Goal: Task Accomplishment & Management: Use online tool/utility

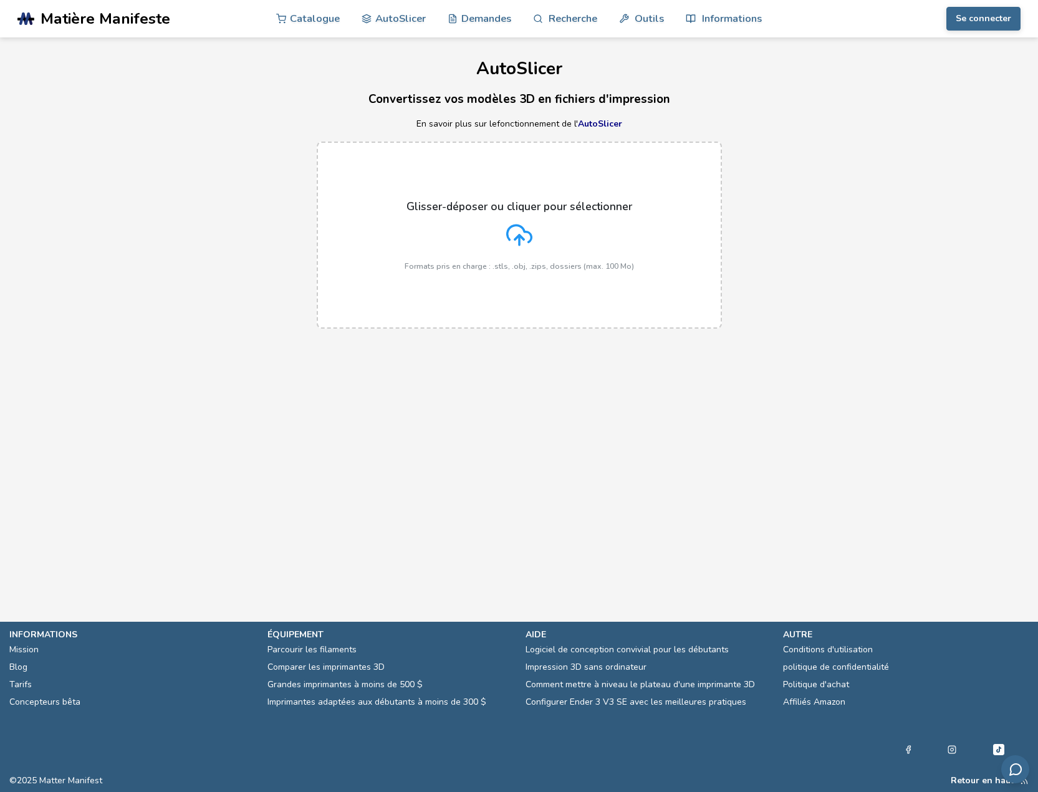
click at [520, 235] on polyline at bounding box center [519, 237] width 9 height 4
click at [0, 0] on input "Glisser-déposer ou cliquer pour sélectionner Formats pris en charge : .stls, .o…" at bounding box center [0, 0] width 0 height 0
click at [518, 233] on icon at bounding box center [519, 235] width 26 height 26
click at [0, 0] on input "Glisser-déposer ou cliquer pour sélectionner Formats pris en charge : .stls, .o…" at bounding box center [0, 0] width 0 height 0
click at [516, 241] on icon at bounding box center [519, 235] width 26 height 26
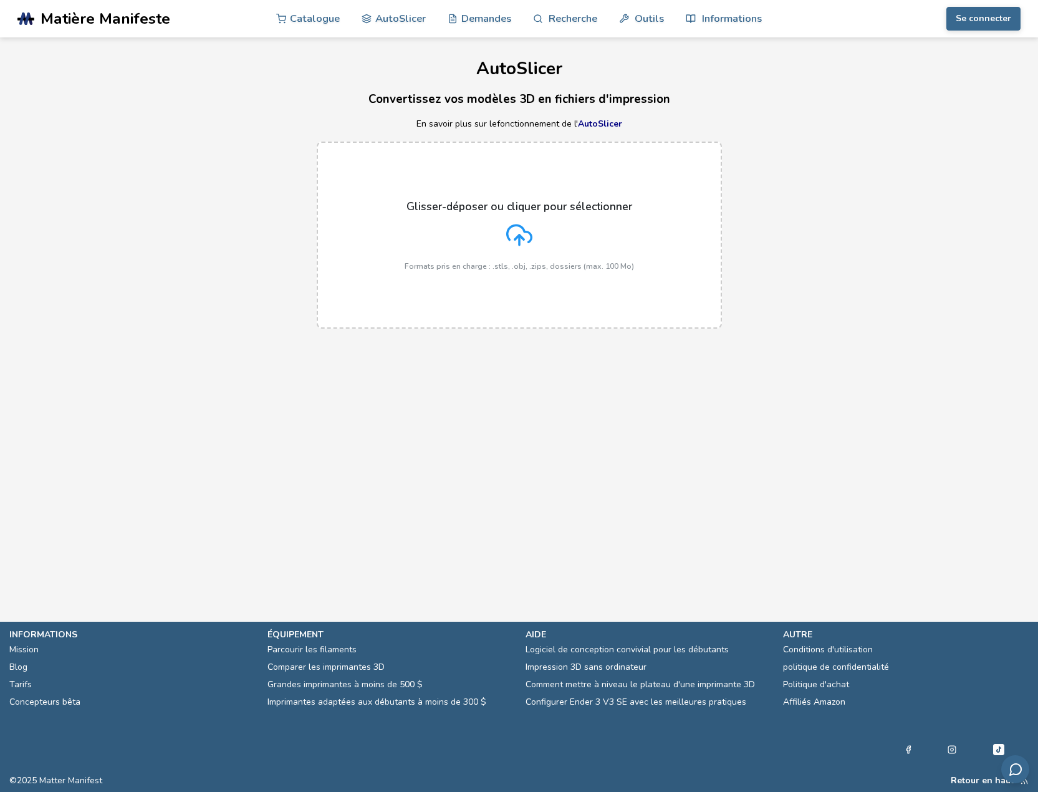
click at [0, 0] on input "Glisser-déposer ou cliquer pour sélectionner Formats pris en charge : .stls, .o…" at bounding box center [0, 0] width 0 height 0
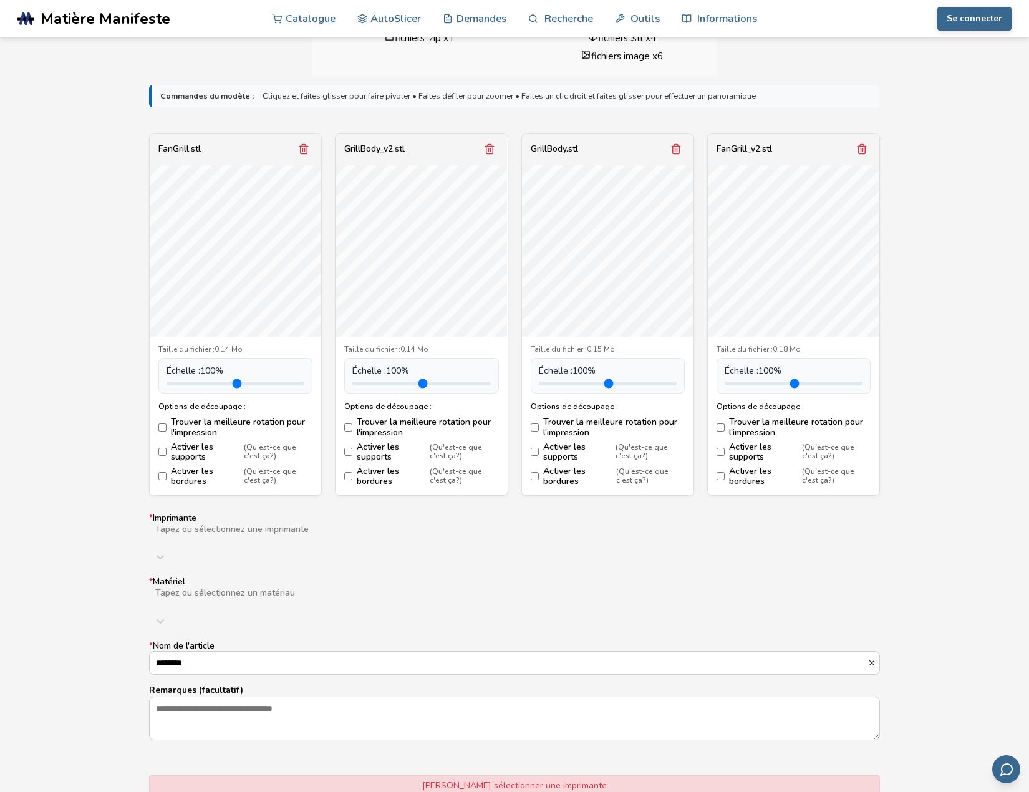
scroll to position [374, 0]
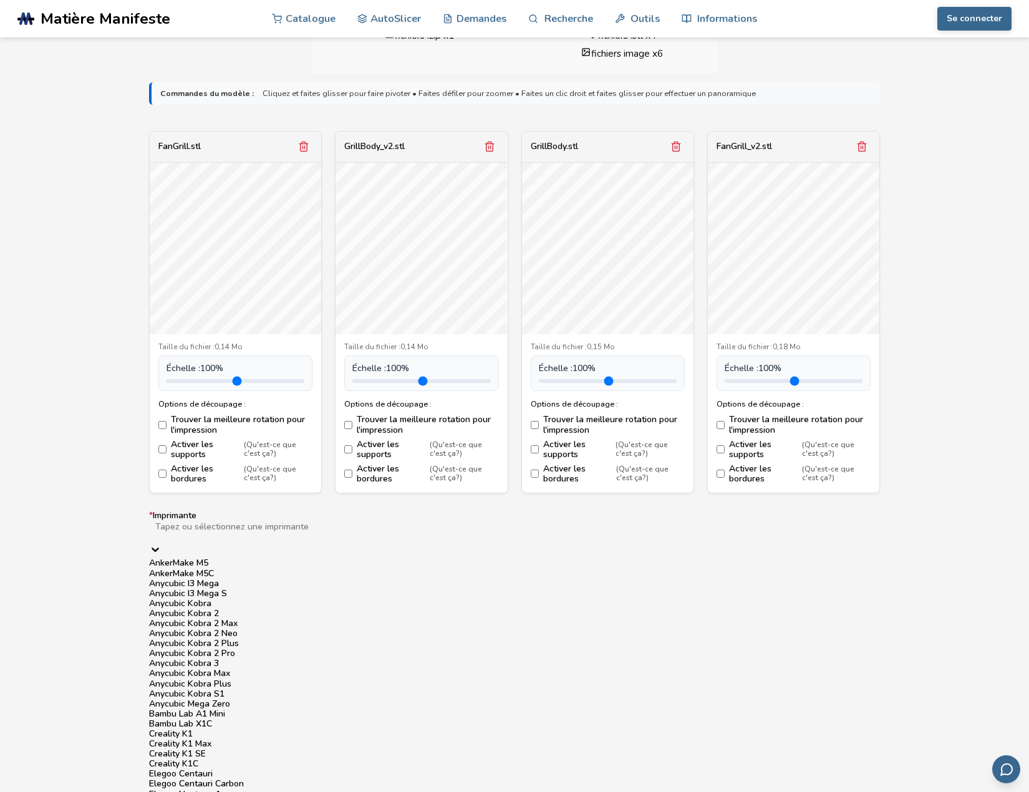
click at [162, 543] on icon at bounding box center [155, 549] width 12 height 12
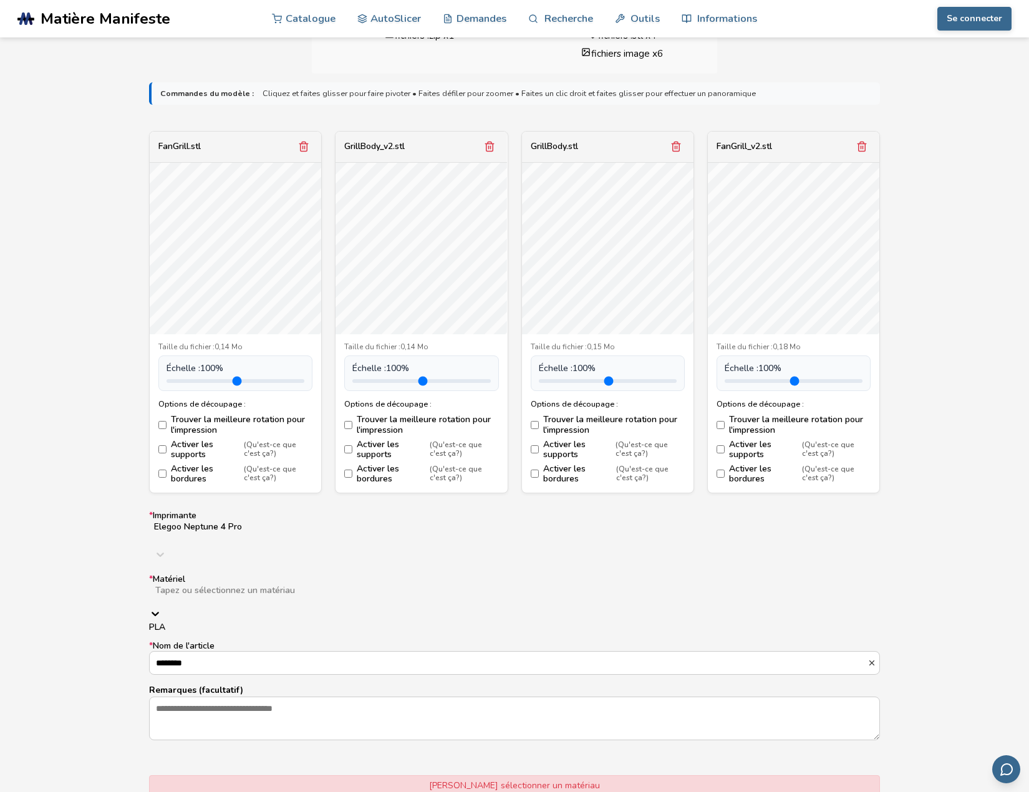
click at [162, 607] on icon at bounding box center [155, 613] width 12 height 12
click at [175, 622] on div "PLA" at bounding box center [514, 627] width 731 height 10
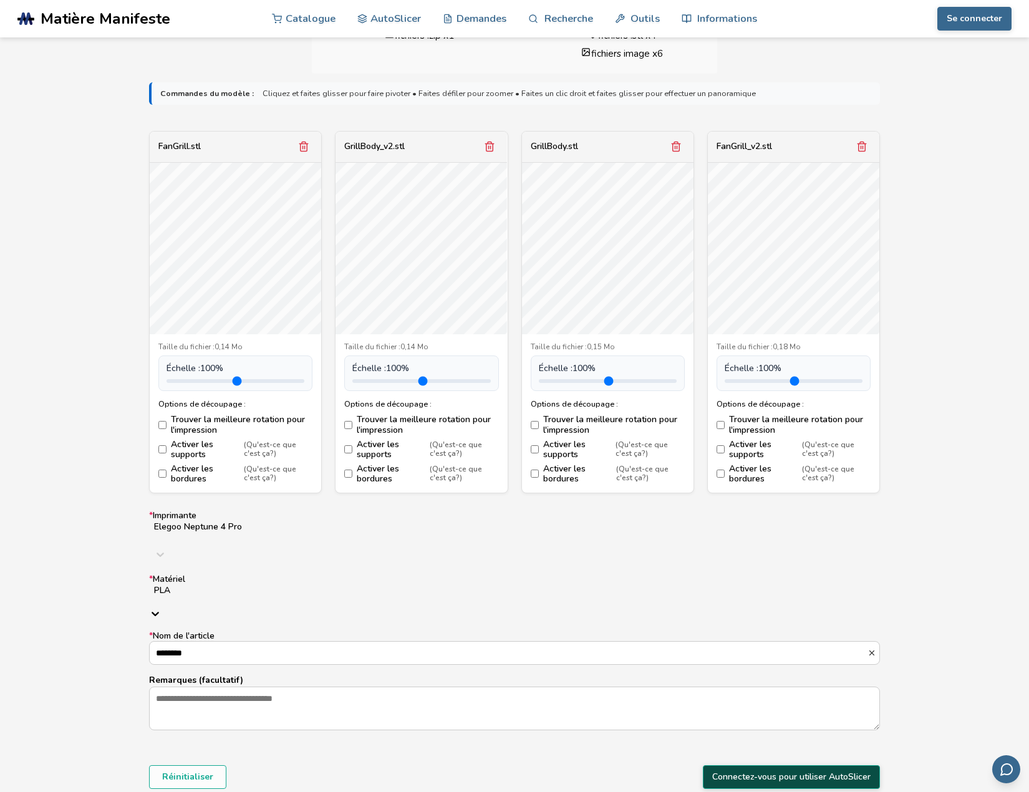
click at [743, 771] on font "Connectez-vous pour utiliser AutoSlicer" at bounding box center [791, 777] width 158 height 12
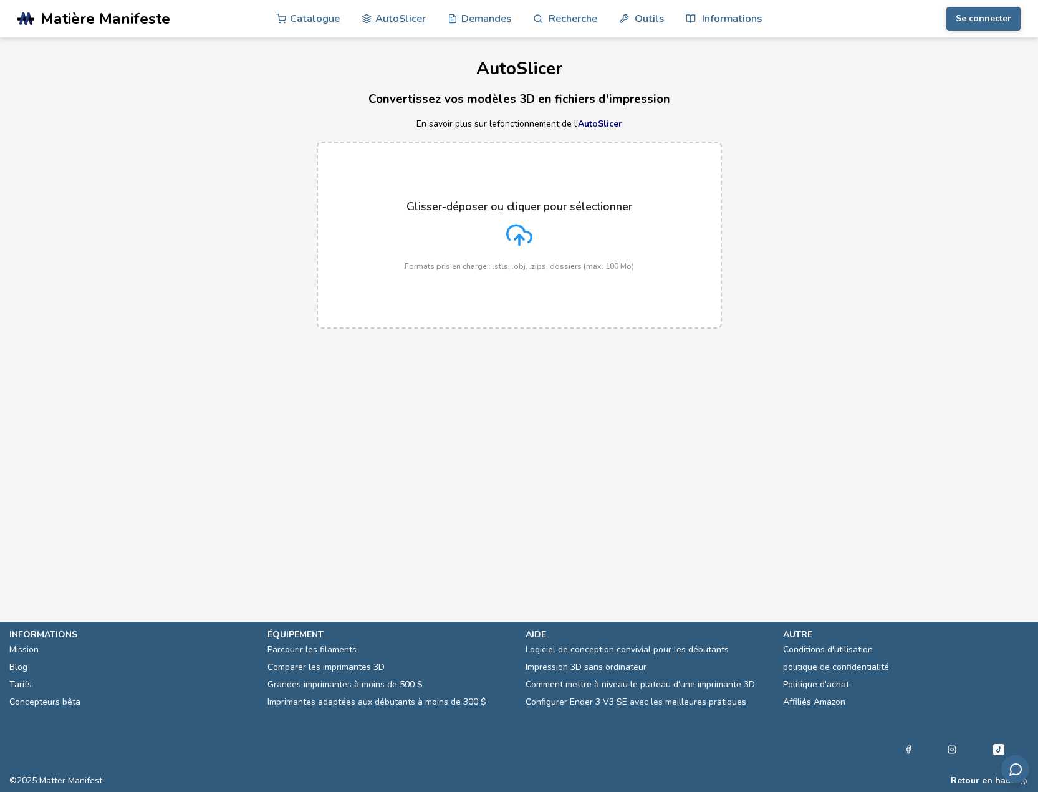
click at [510, 240] on icon at bounding box center [519, 233] width 24 height 17
click at [0, 0] on input "Glisser-déposer ou cliquer pour sélectionner Formats pris en charge : .stls, .o…" at bounding box center [0, 0] width 0 height 0
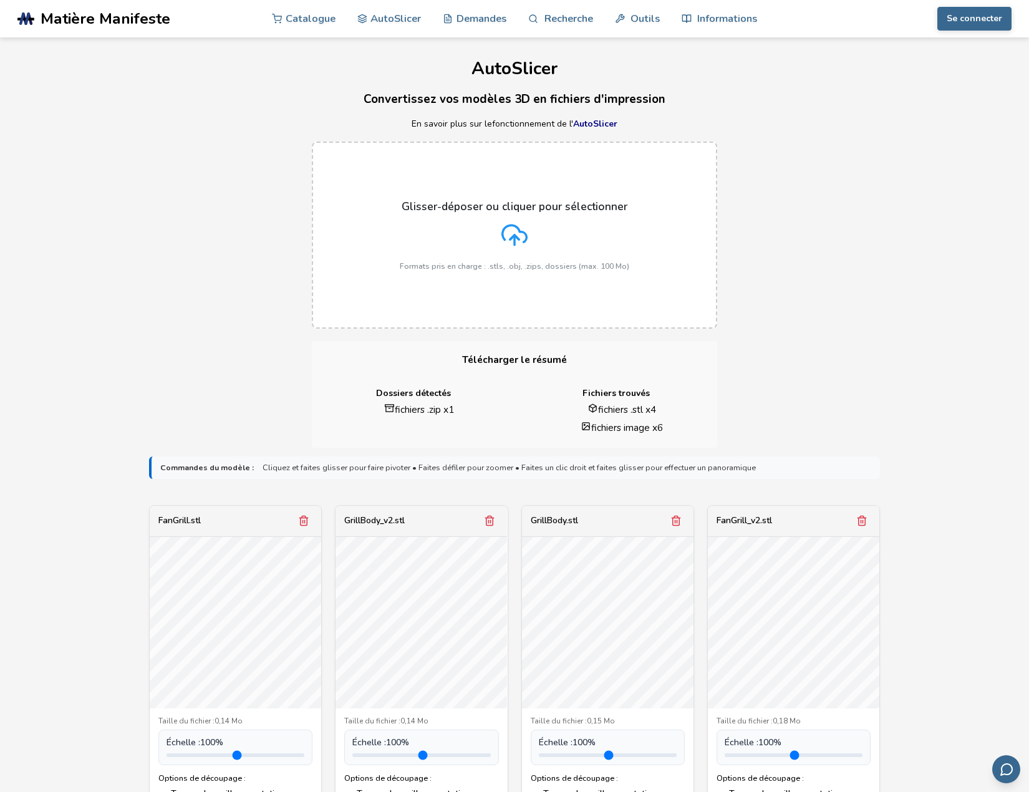
click at [513, 231] on icon at bounding box center [514, 235] width 26 height 26
click at [0, 0] on input "Glisser-déposer ou cliquer pour sélectionner Formats pris en charge : .stls, .o…" at bounding box center [0, 0] width 0 height 0
click at [989, 17] on font "Se connecter" at bounding box center [975, 18] width 56 height 12
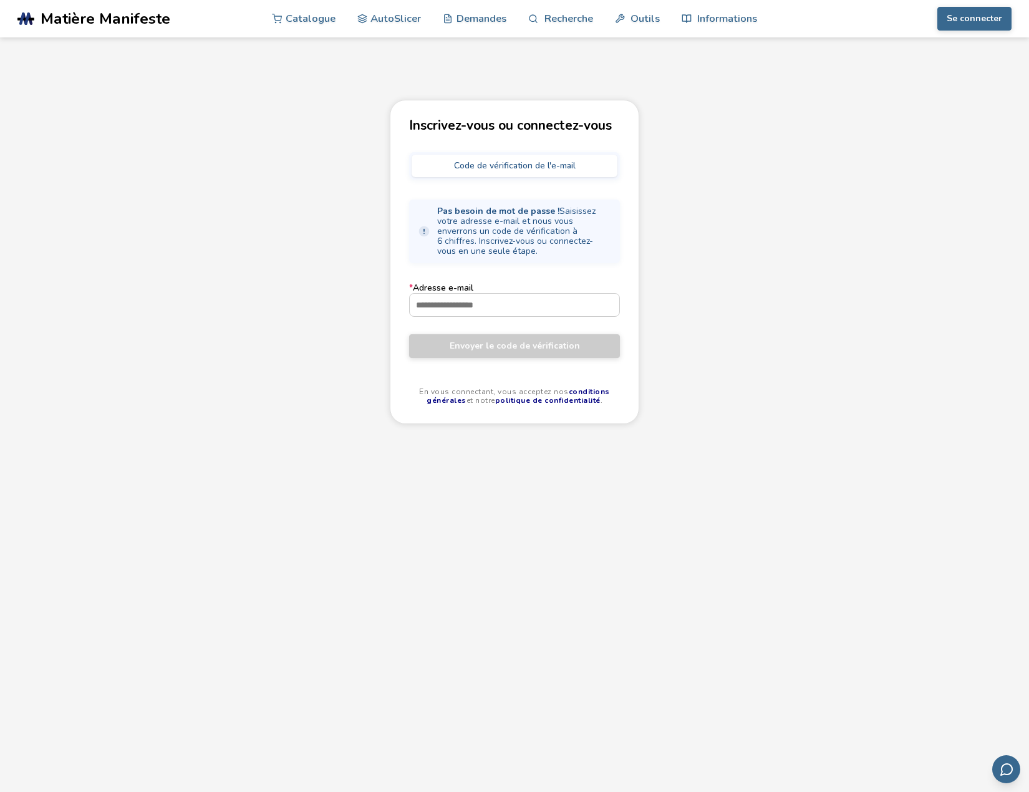
click at [471, 164] on font "Code de vérification de l'e-mail" at bounding box center [515, 166] width 122 height 12
click at [428, 294] on input "* Adresse e-mail" at bounding box center [515, 305] width 210 height 22
type input "**********"
click at [473, 340] on font "Envoyer le code de vérification" at bounding box center [515, 346] width 130 height 12
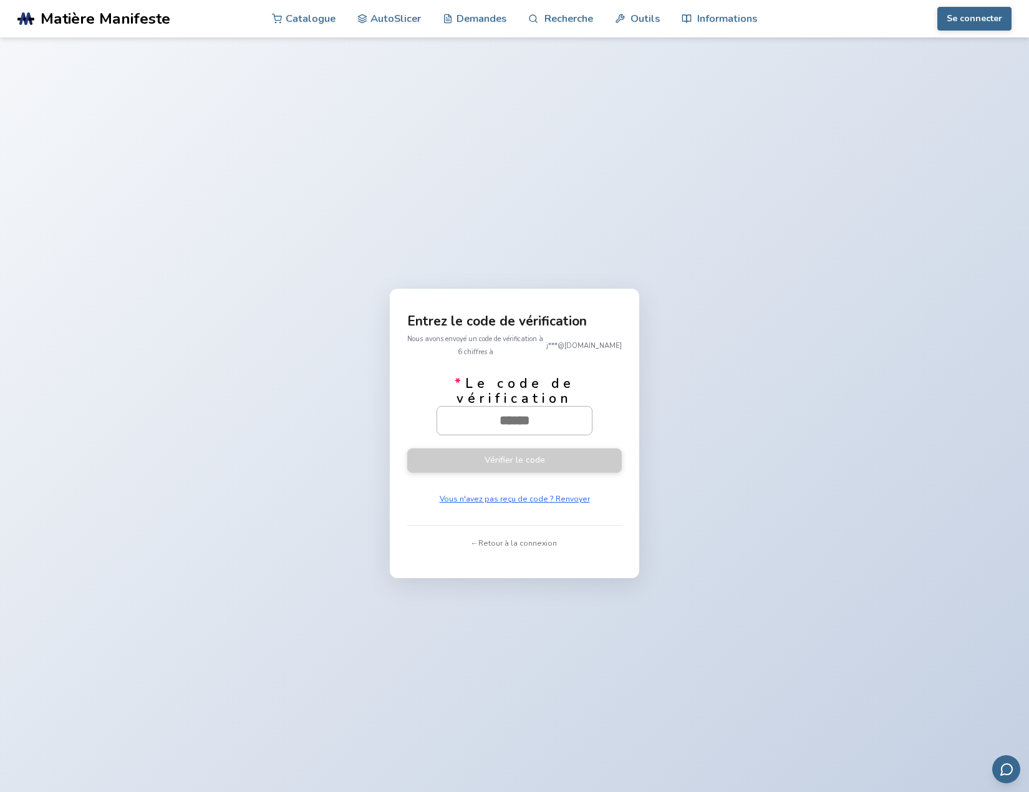
click at [476, 418] on input "* Le code de vérification" at bounding box center [514, 420] width 155 height 27
type input "******"
click at [505, 451] on button "Vérifier le code" at bounding box center [514, 460] width 215 height 24
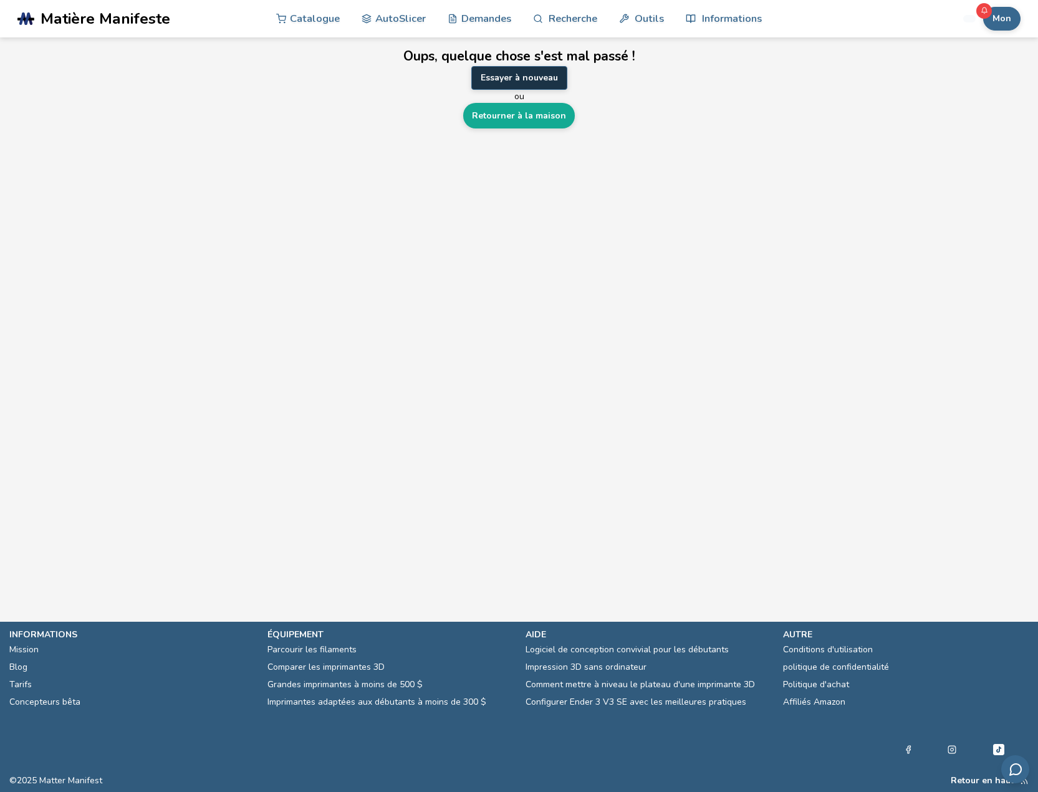
click at [499, 77] on font "Essayer à nouveau" at bounding box center [519, 78] width 77 height 12
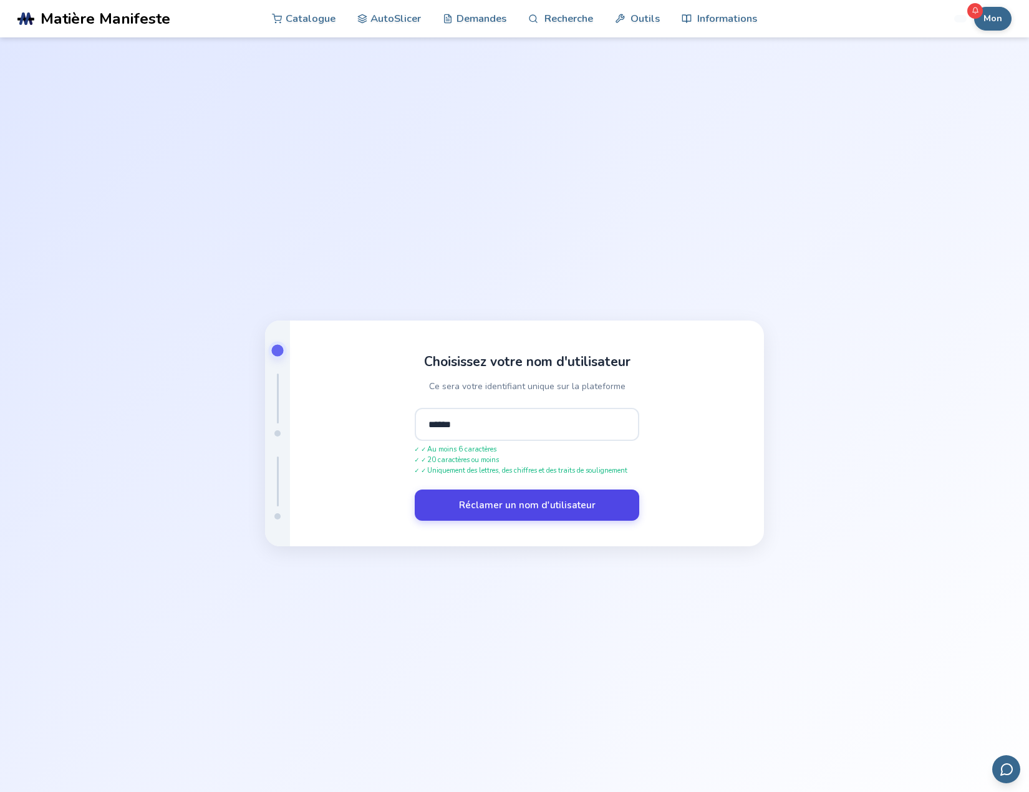
type input "******"
click at [538, 505] on font "Réclamer un nom d'utilisateur" at bounding box center [527, 504] width 137 height 13
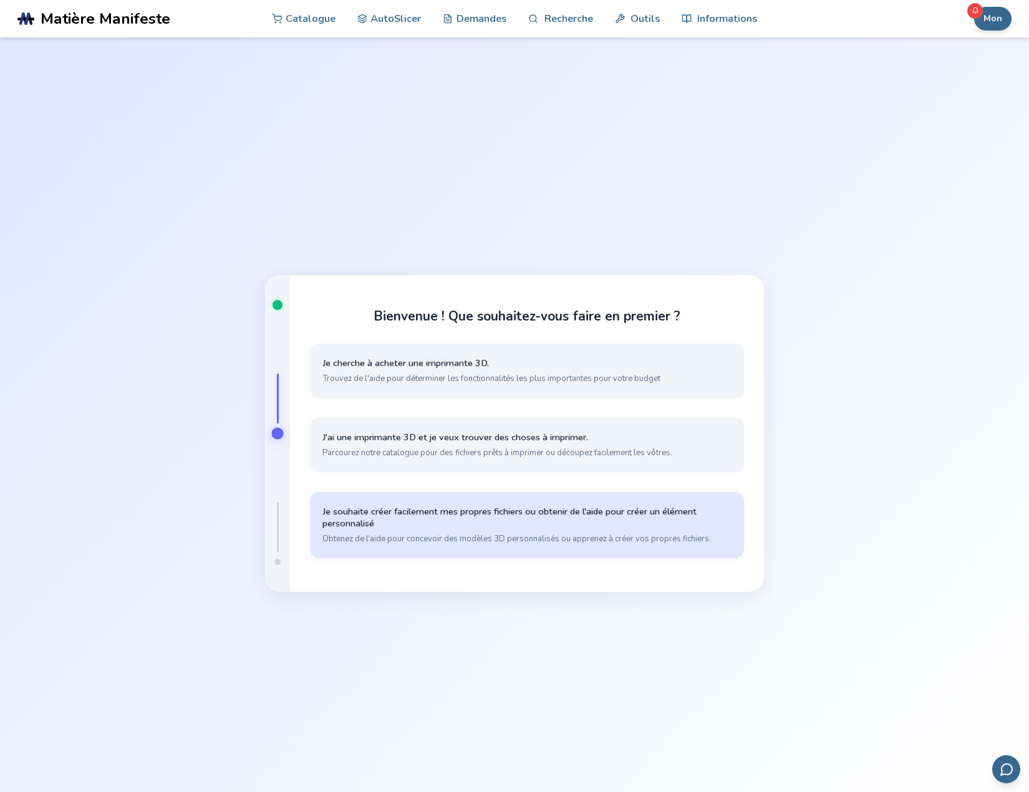
click at [561, 504] on button "Je souhaite créer facilement mes propres fichiers ou obtenir de l'aide pour cré…" at bounding box center [527, 525] width 434 height 66
